Goal: Task Accomplishment & Management: Use online tool/utility

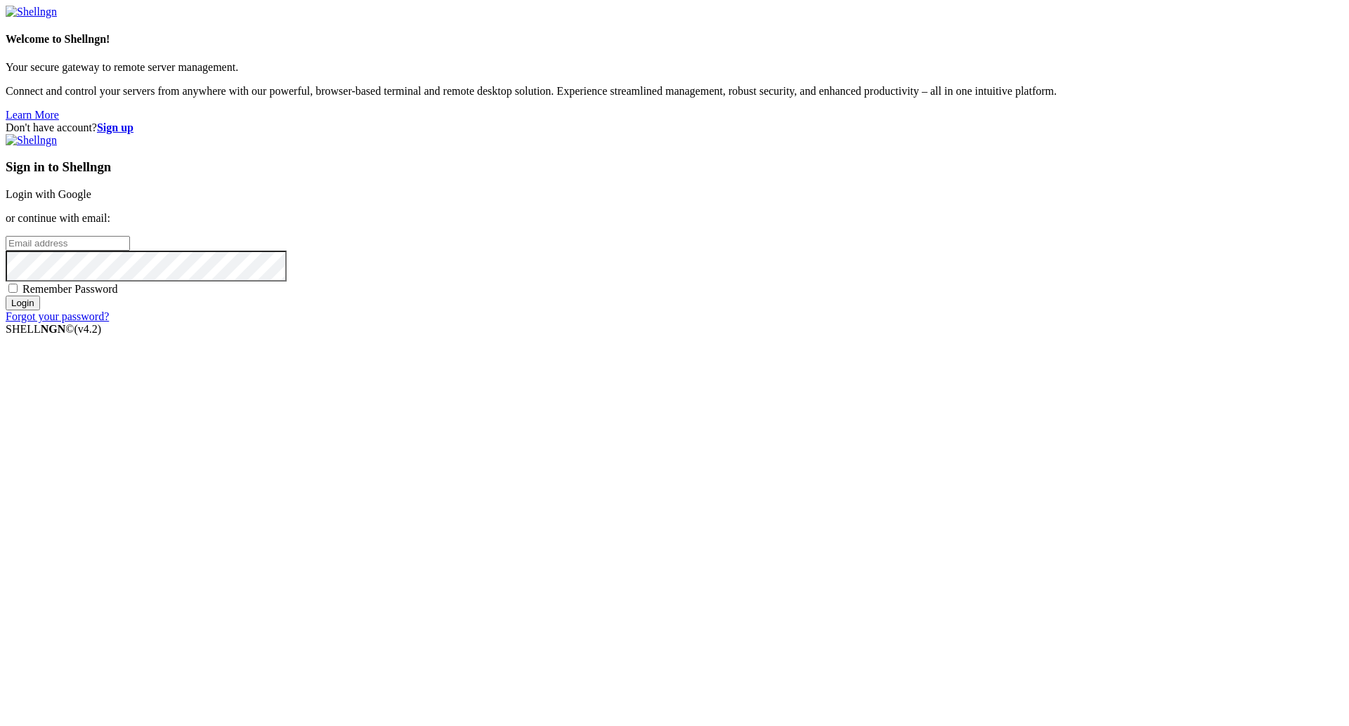
type input "[PERSON_NAME][EMAIL_ADDRESS][DOMAIN_NAME]"
drag, startPoint x: 867, startPoint y: 481, endPoint x: 870, endPoint y: 489, distance: 8.2
click at [40, 310] on input "Login" at bounding box center [23, 303] width 34 height 15
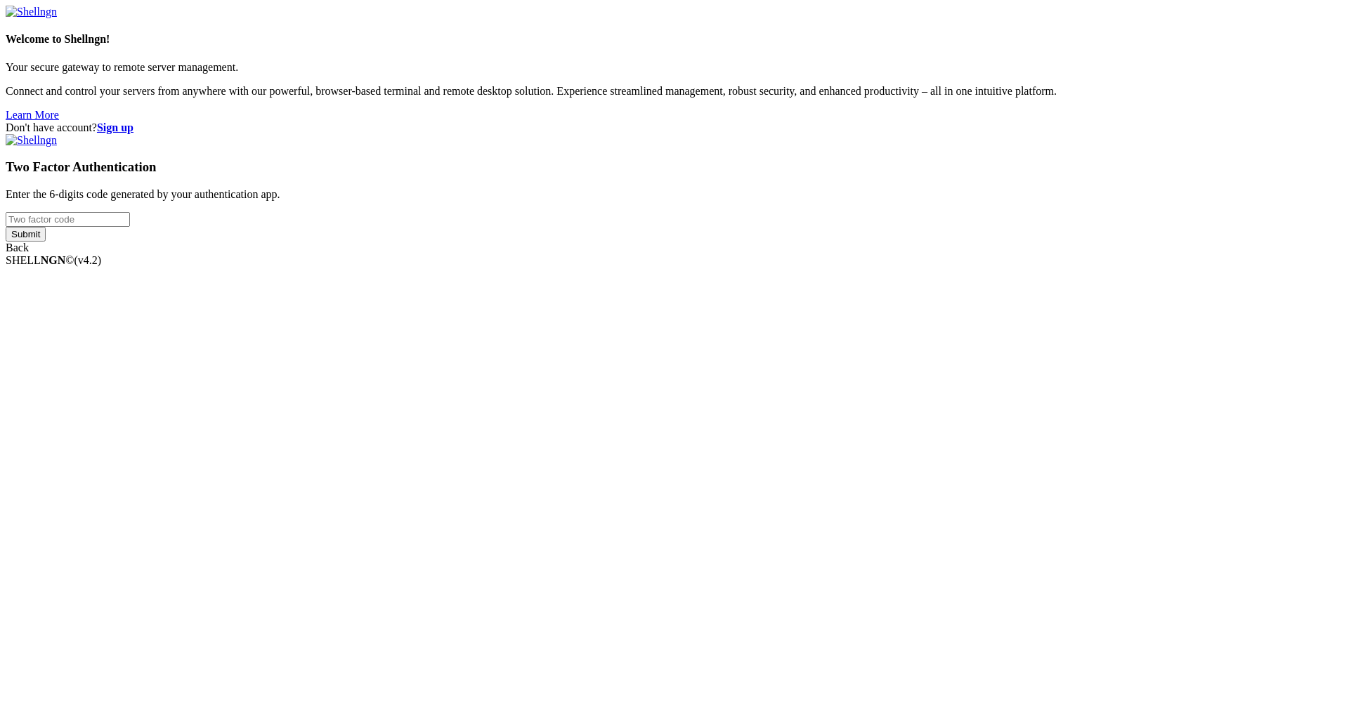
click at [130, 227] on input "number" at bounding box center [68, 219] width 124 height 15
type input "802031"
click at [46, 242] on input "Submit" at bounding box center [26, 234] width 40 height 15
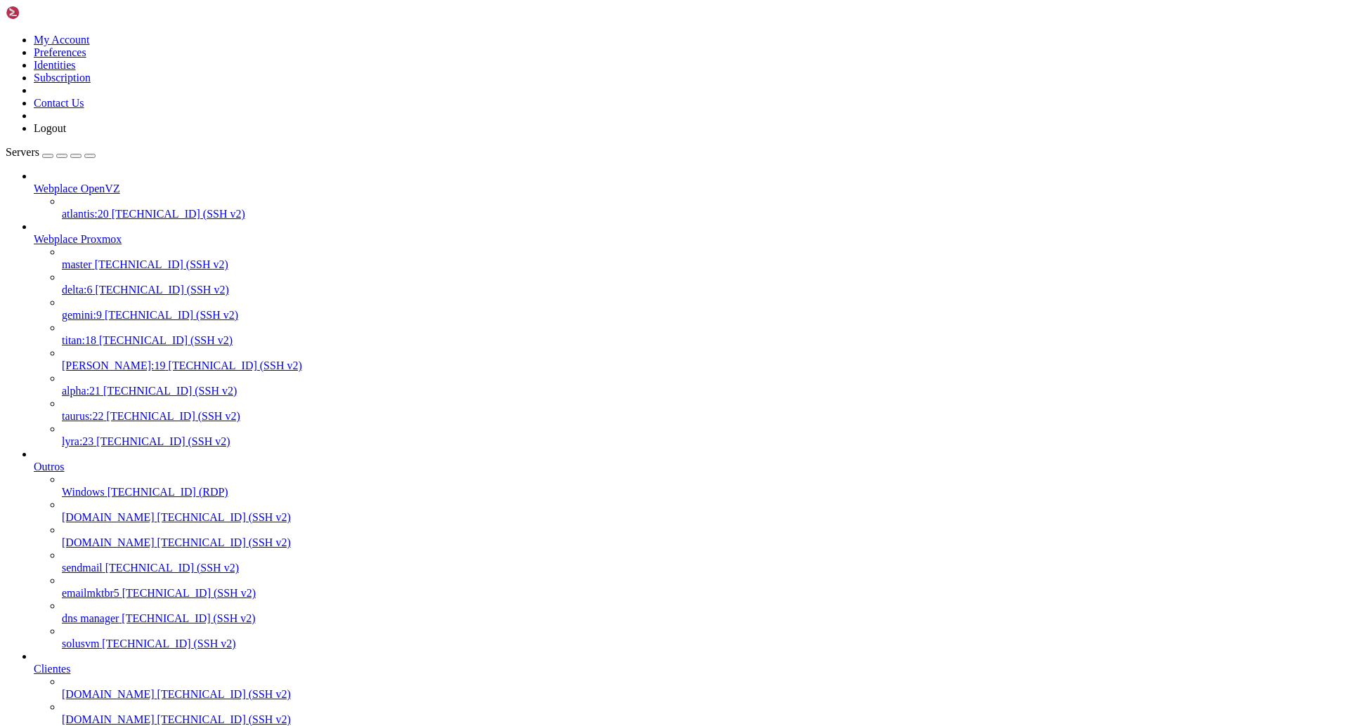
scroll to position [731, 0]
click at [157, 688] on span "[TECHNICAL_ID] (SSH v2)" at bounding box center [223, 694] width 133 height 12
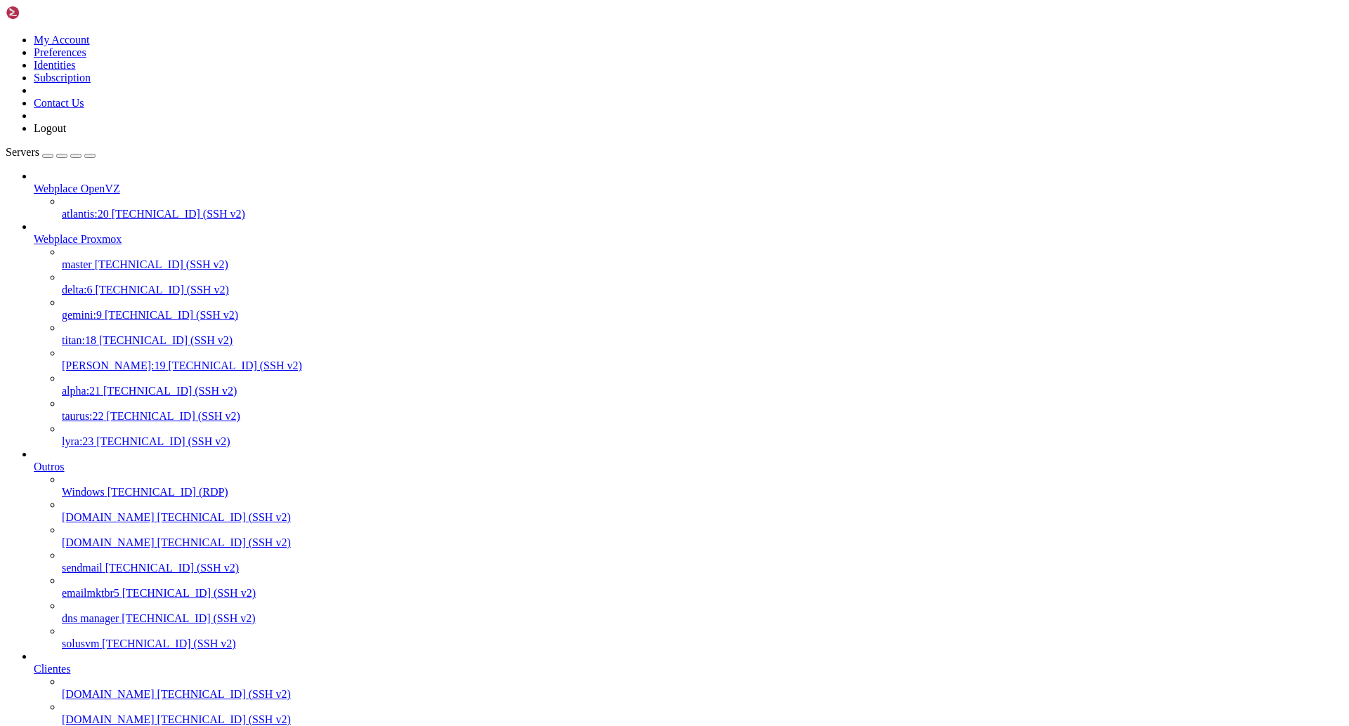
drag, startPoint x: 341, startPoint y: 2122, endPoint x: 13, endPoint y: 2120, distance: 328.0
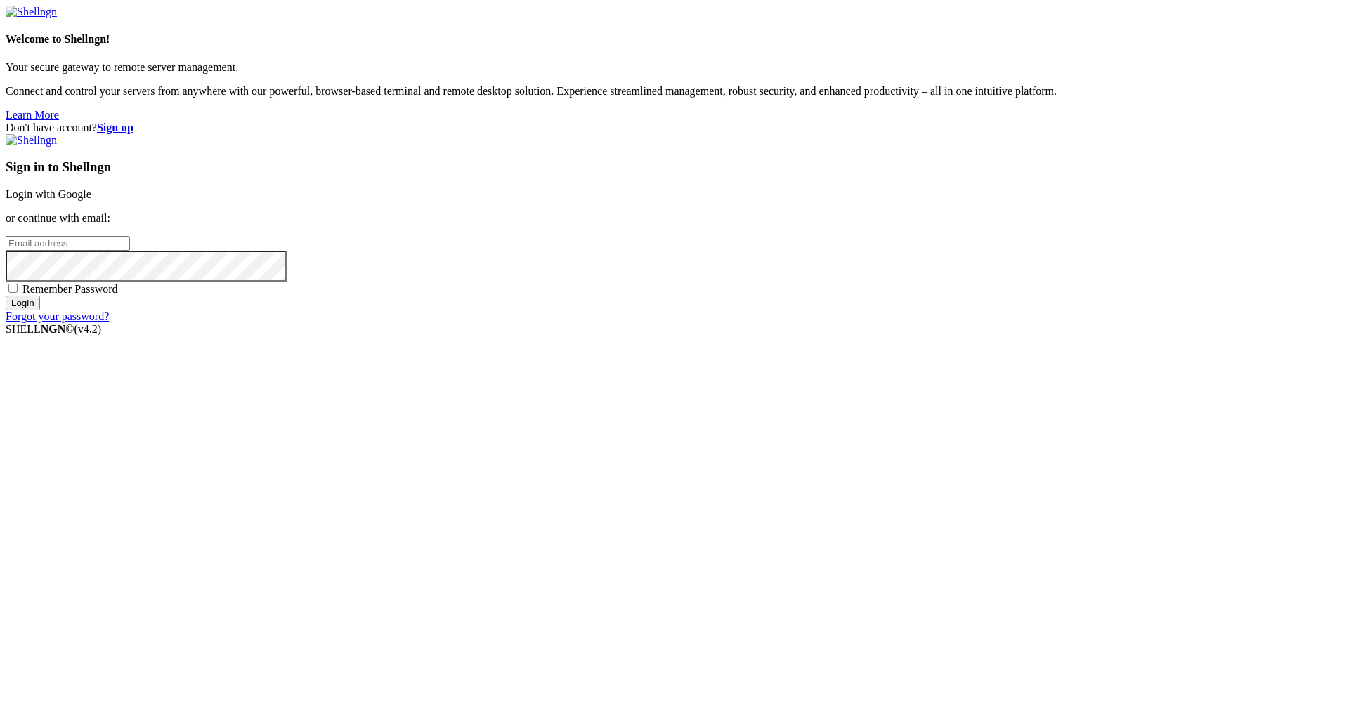
type input "[PERSON_NAME][EMAIL_ADDRESS][DOMAIN_NAME]"
click at [40, 310] on input "Login" at bounding box center [23, 303] width 34 height 15
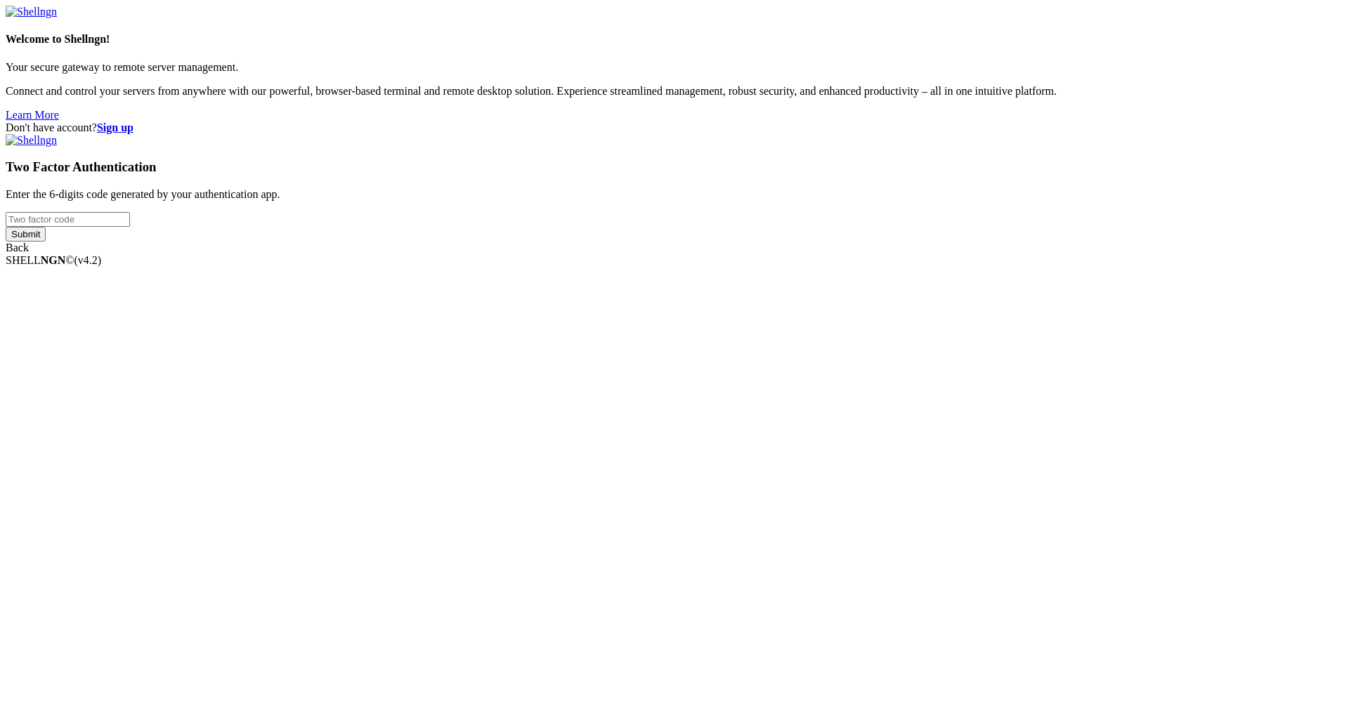
click at [130, 227] on input "number" at bounding box center [68, 219] width 124 height 15
click at [1048, 254] on div "Don't have account? Sign up Two Factor Authentication Enter the 6-digits code g…" at bounding box center [674, 188] width 1337 height 133
click at [130, 227] on input "number" at bounding box center [68, 219] width 124 height 15
click at [1091, 254] on div "Don't have account? Sign up Two Factor Authentication Enter the 6-digits code g…" at bounding box center [674, 188] width 1337 height 133
click at [130, 227] on input "number" at bounding box center [68, 219] width 124 height 15
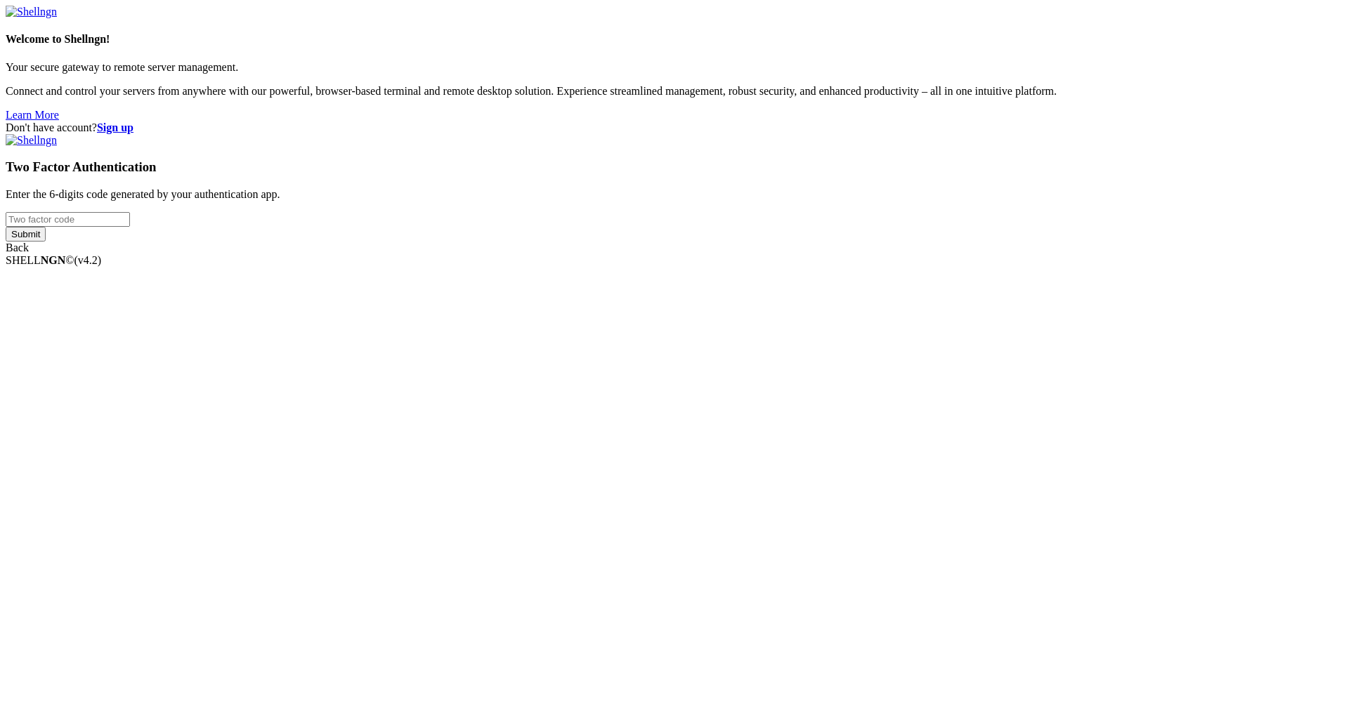
paste input "045782"
type input "045782"
click at [46, 242] on input "Submit" at bounding box center [26, 234] width 40 height 15
